Goal: Download file/media

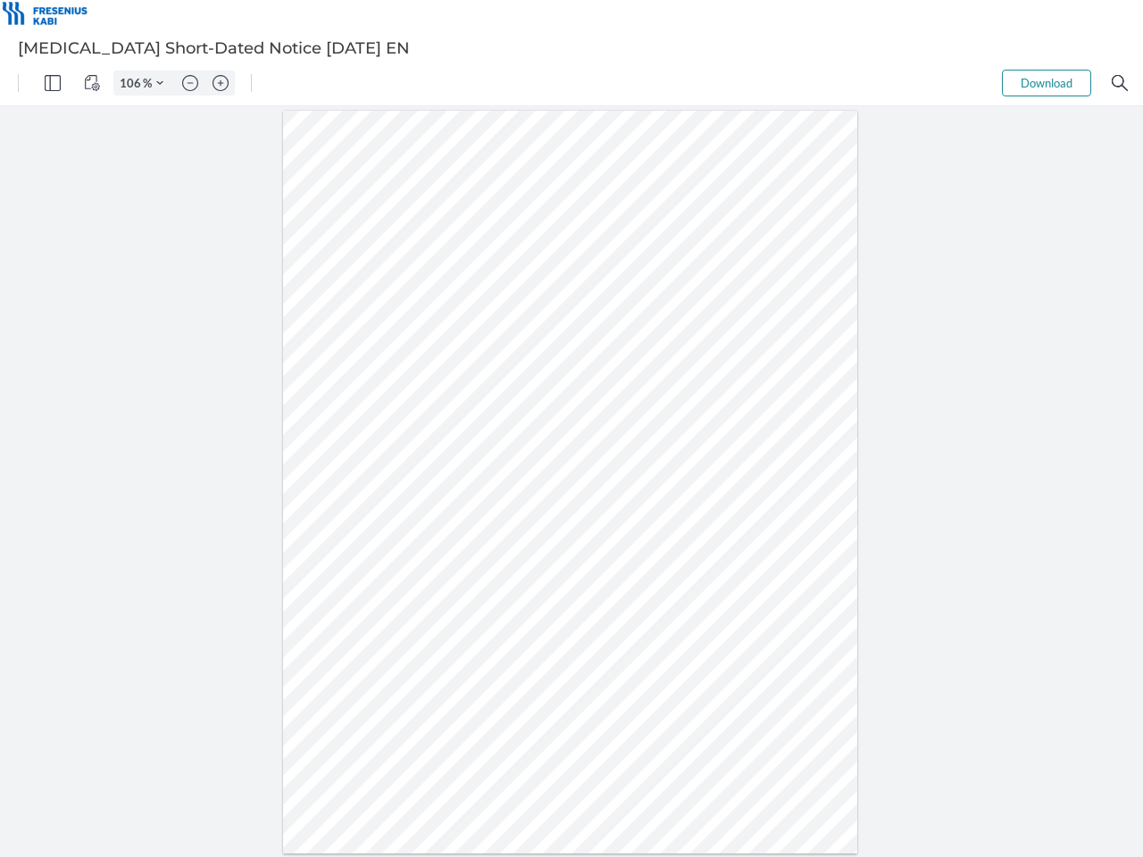
click at [53, 83] on img "Panel" at bounding box center [53, 83] width 16 height 16
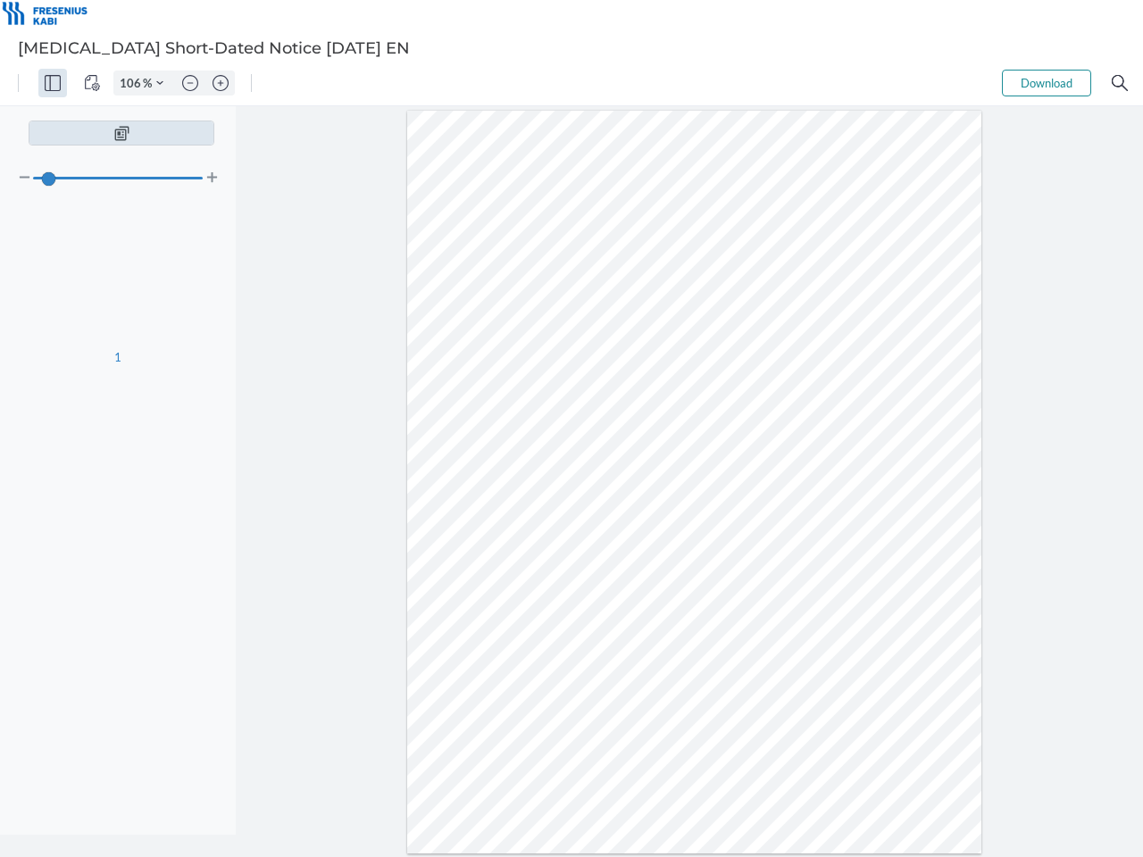
click at [92, 83] on img "View Controls" at bounding box center [92, 83] width 16 height 16
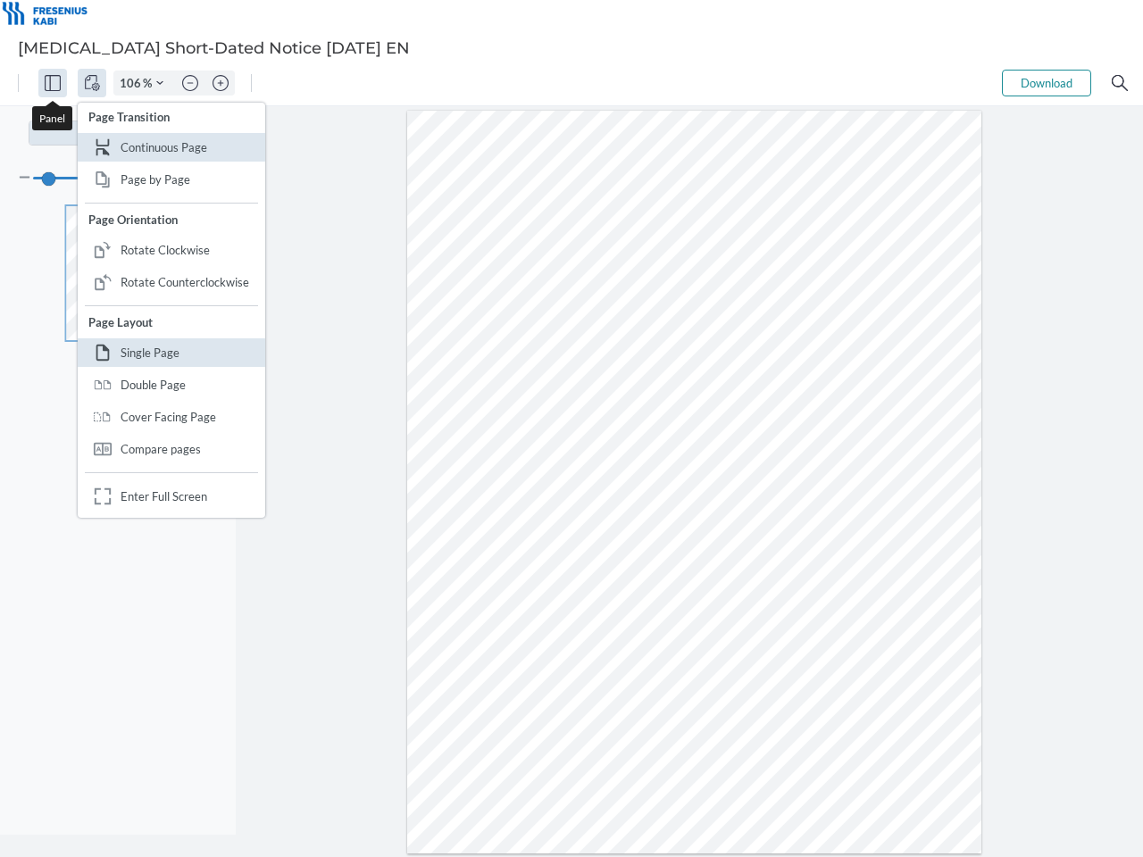
click at [133, 83] on input "106" at bounding box center [128, 83] width 29 height 16
click at [160, 83] on img "Zoom Controls" at bounding box center [159, 82] width 7 height 7
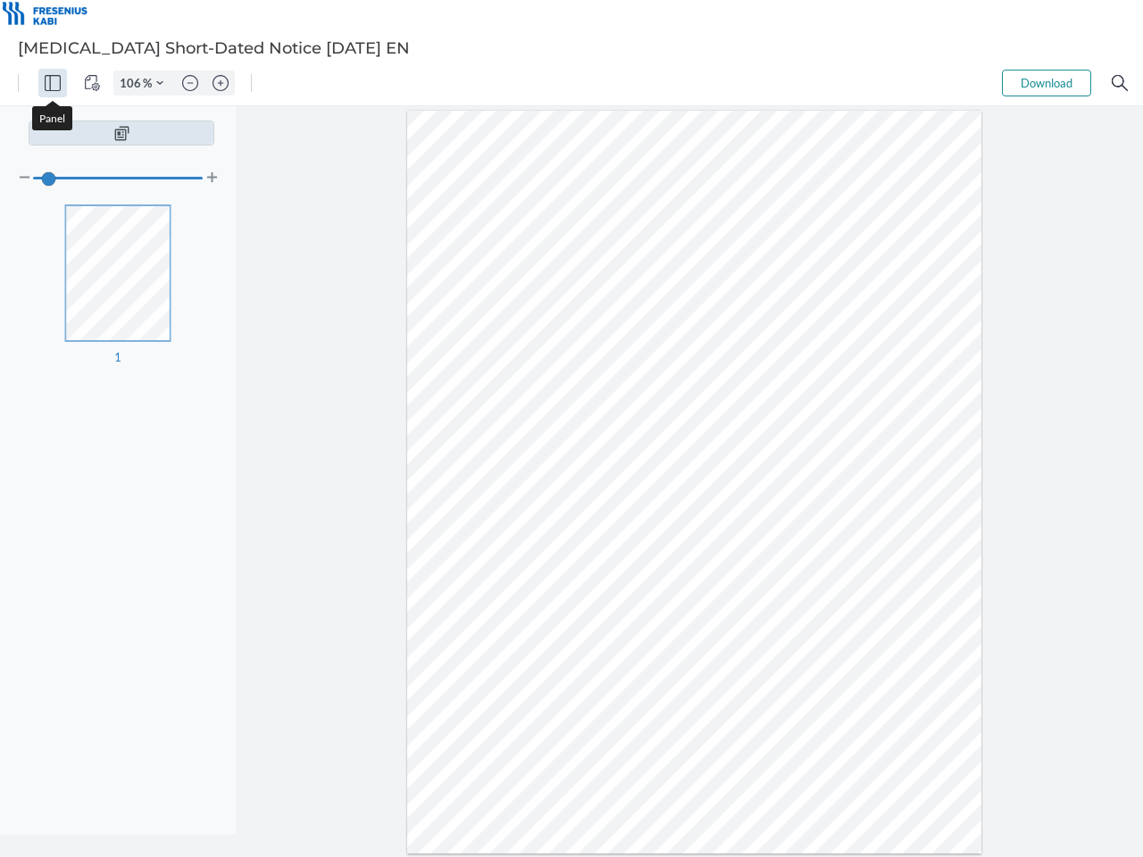
click at [190, 83] on img "Zoom out" at bounding box center [190, 83] width 16 height 16
click at [221, 83] on img "Zoom in" at bounding box center [220, 83] width 16 height 16
type input "106"
click at [1046, 83] on button "Download" at bounding box center [1046, 83] width 89 height 27
click at [1119, 83] on img "Search" at bounding box center [1119, 83] width 16 height 16
